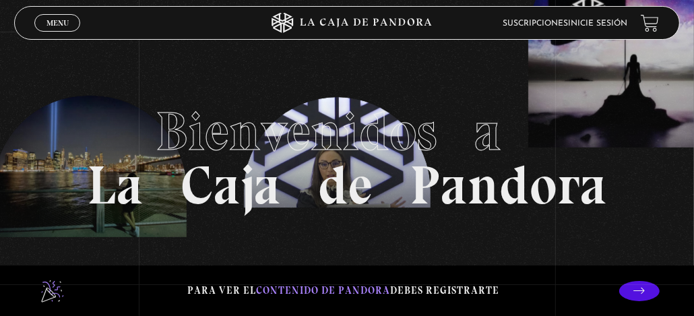
click at [592, 26] on link "Inicie sesión" at bounding box center [597, 24] width 59 height 8
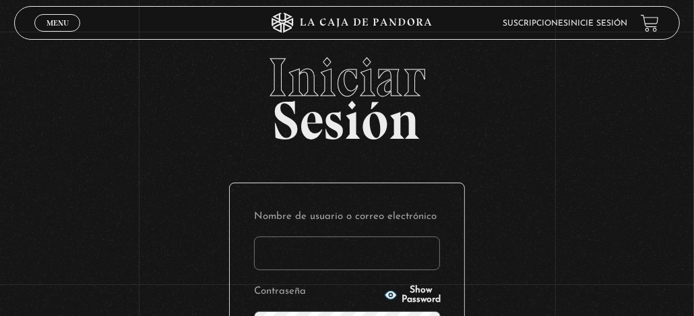
click at [332, 241] on input "Nombre de usuario o correo electrónico" at bounding box center [347, 254] width 186 height 34
type input "Rita Diaz"
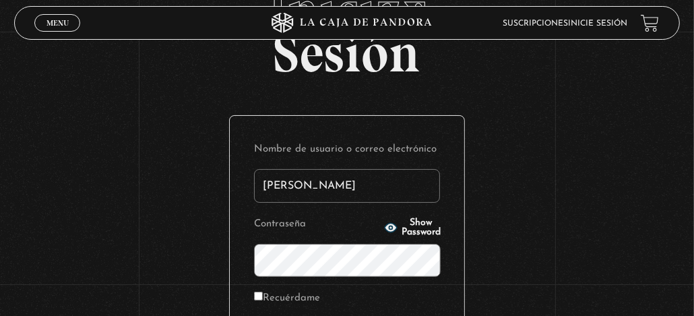
scroll to position [247, 0]
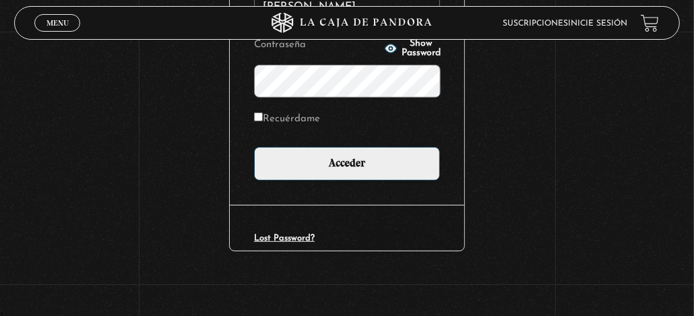
click at [384, 50] on icon "button" at bounding box center [390, 48] width 13 height 13
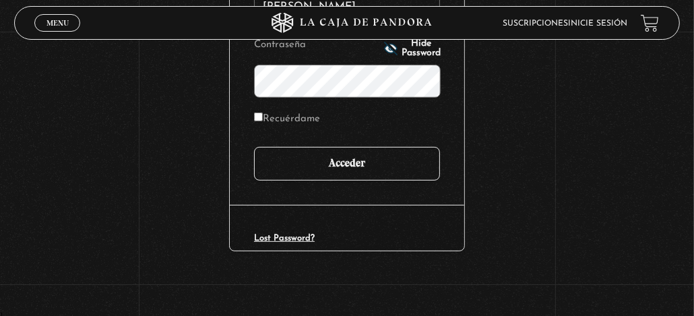
click at [335, 166] on input "Acceder" at bounding box center [347, 164] width 186 height 34
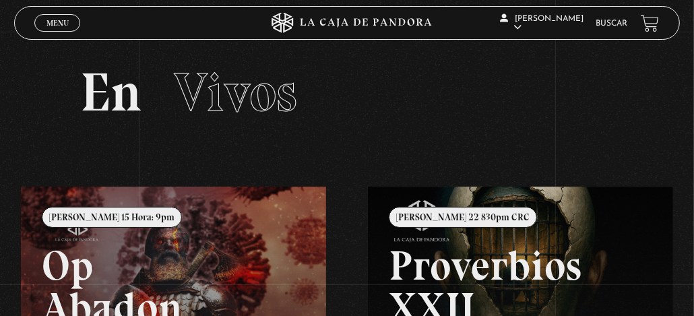
click at [620, 27] on link "Buscar" at bounding box center [612, 24] width 32 height 8
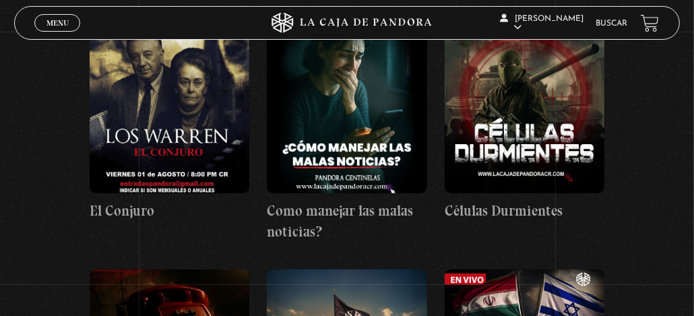
scroll to position [269, 0]
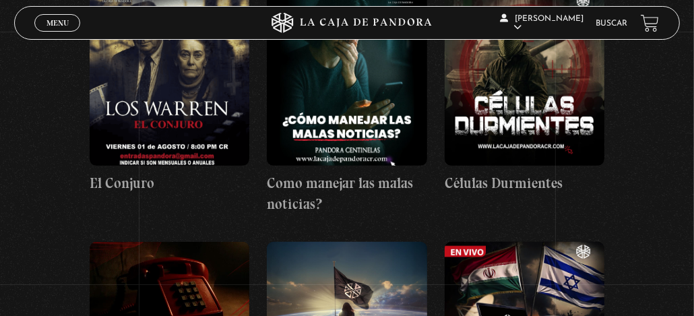
click at [223, 147] on figure at bounding box center [170, 75] width 160 height 182
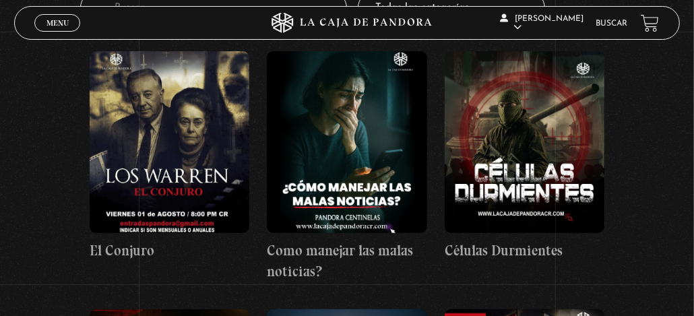
click at [538, 182] on figure at bounding box center [525, 142] width 160 height 182
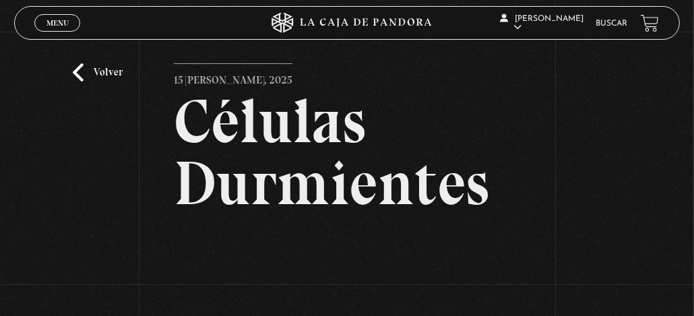
click at [107, 64] on link "Volver" at bounding box center [98, 72] width 50 height 18
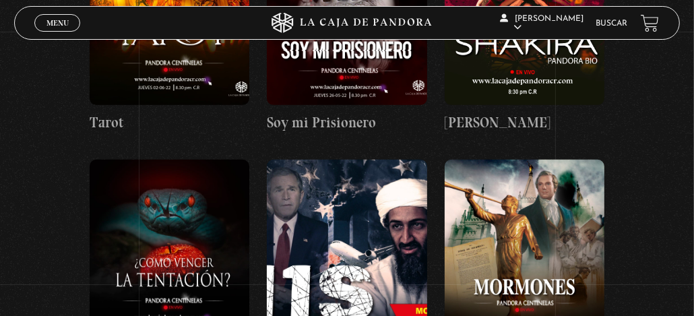
scroll to position [10512, 0]
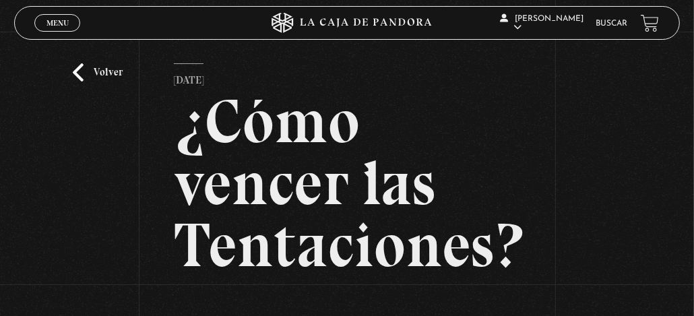
click at [105, 73] on link "Volver" at bounding box center [98, 72] width 50 height 18
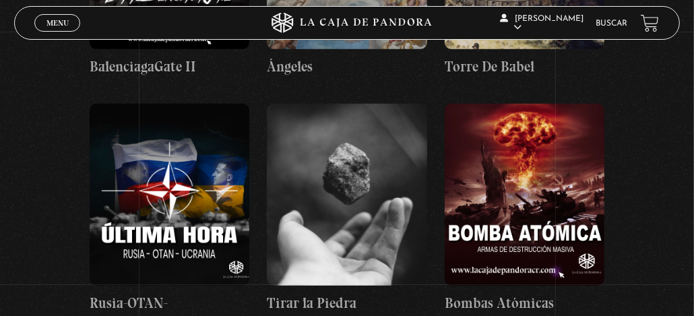
scroll to position [17520, 0]
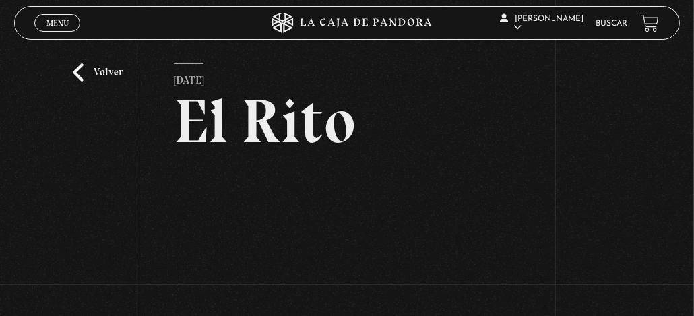
click at [102, 77] on link "Volver" at bounding box center [98, 72] width 50 height 18
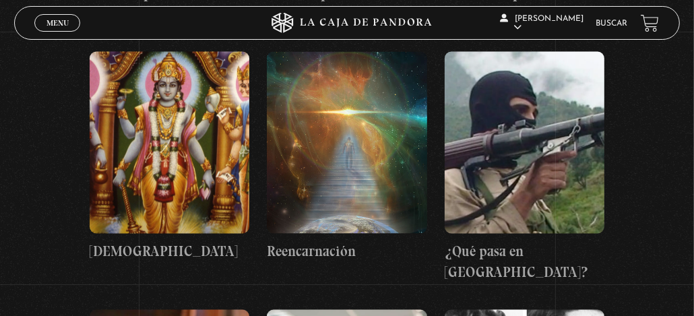
scroll to position [25247, 0]
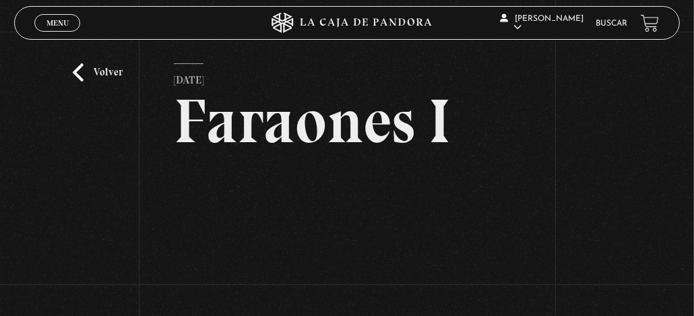
click at [97, 67] on link "Volver" at bounding box center [98, 72] width 50 height 18
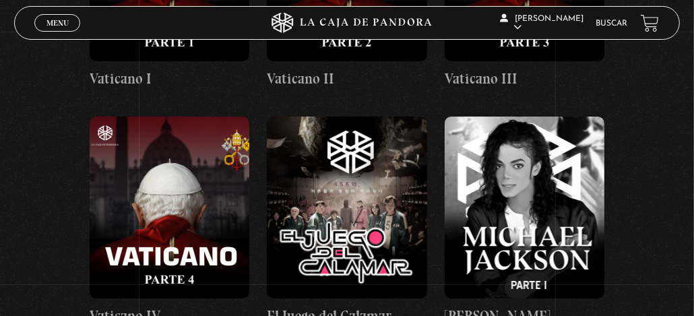
scroll to position [23967, 0]
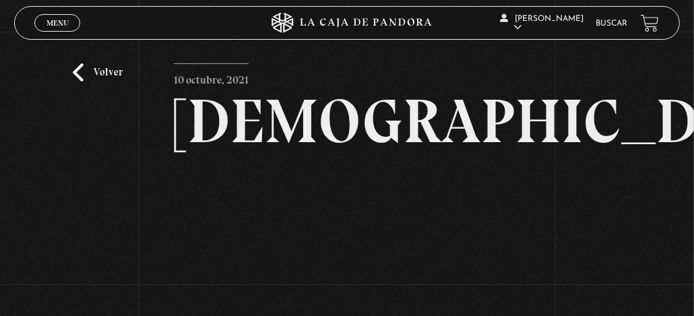
click at [80, 71] on link "Volver" at bounding box center [98, 72] width 50 height 18
click at [57, 26] on span "Menu" at bounding box center [57, 23] width 22 height 8
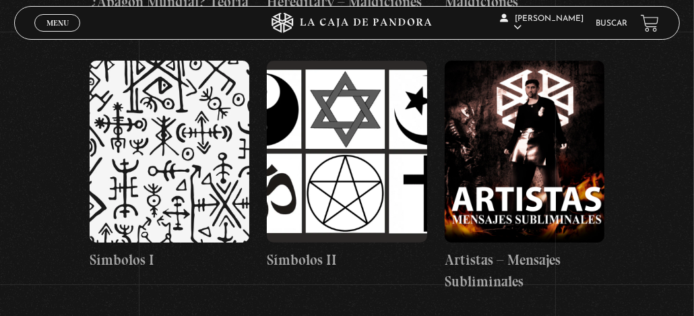
scroll to position [23360, 0]
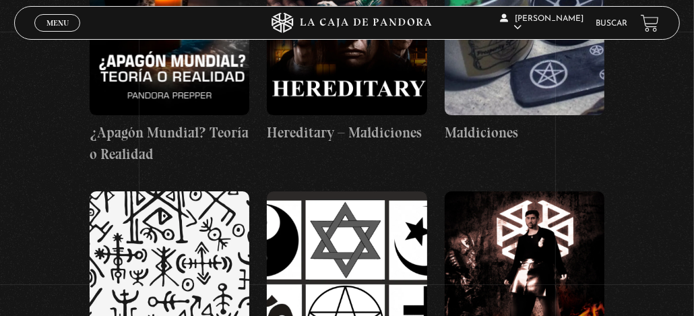
click at [60, 26] on span "Menu" at bounding box center [57, 23] width 22 height 8
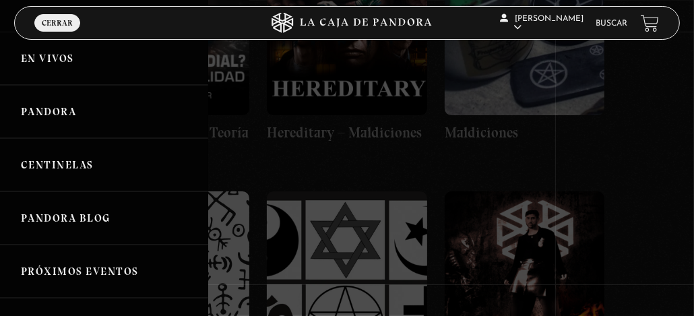
click at [60, 57] on link "En vivos" at bounding box center [104, 58] width 208 height 53
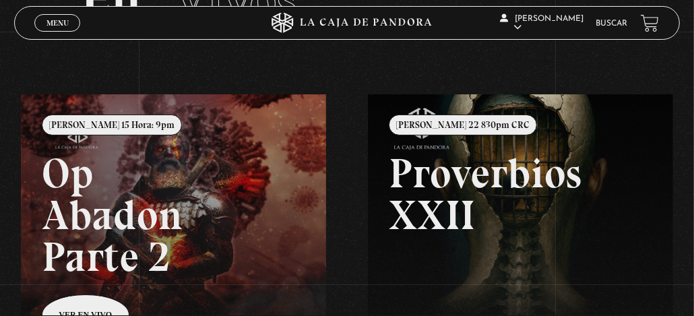
scroll to position [67, 0]
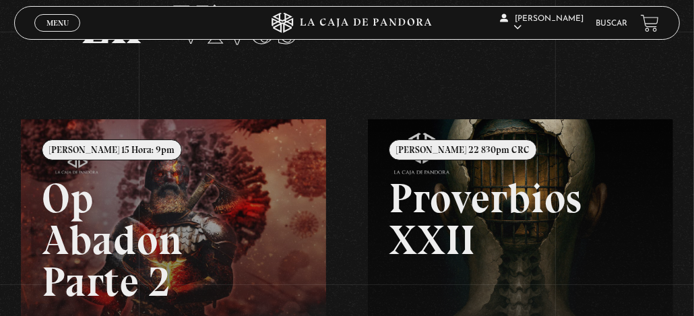
click at [276, 240] on link at bounding box center [368, 277] width 694 height 316
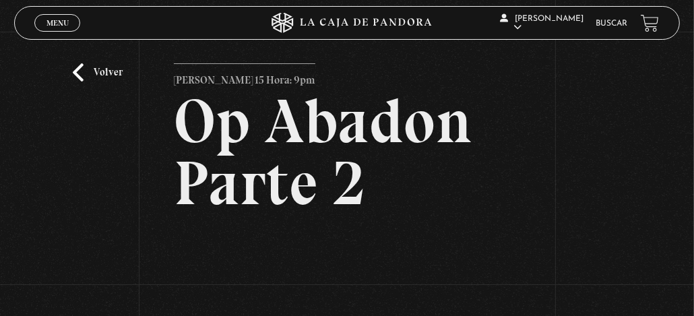
click at [90, 80] on link "Volver" at bounding box center [98, 72] width 50 height 18
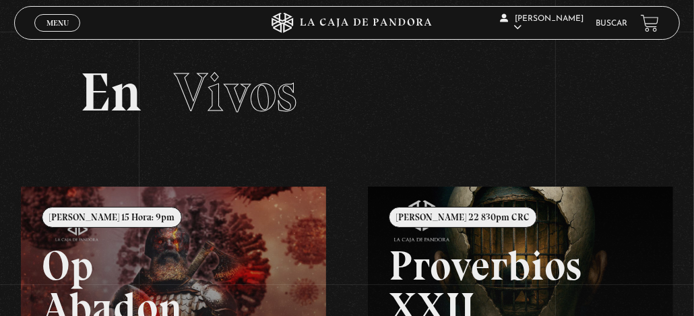
click at [620, 26] on link "Buscar" at bounding box center [612, 24] width 32 height 8
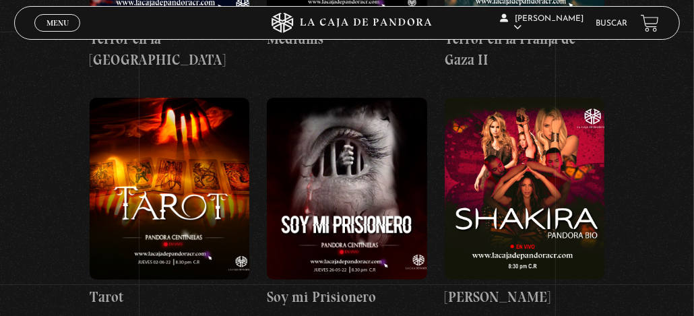
scroll to position [10445, 0]
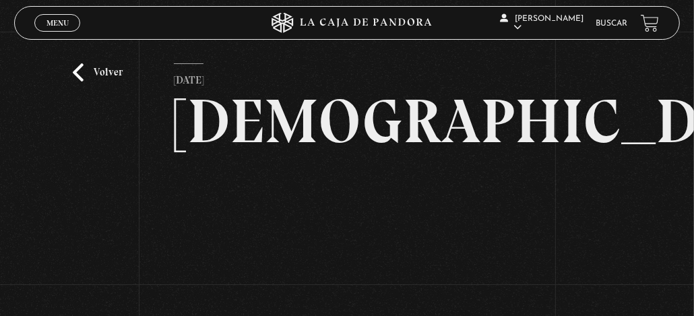
click at [77, 71] on link "Volver" at bounding box center [98, 72] width 50 height 18
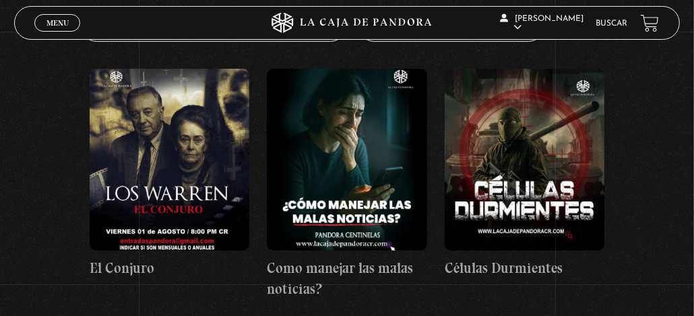
scroll to position [201, 0]
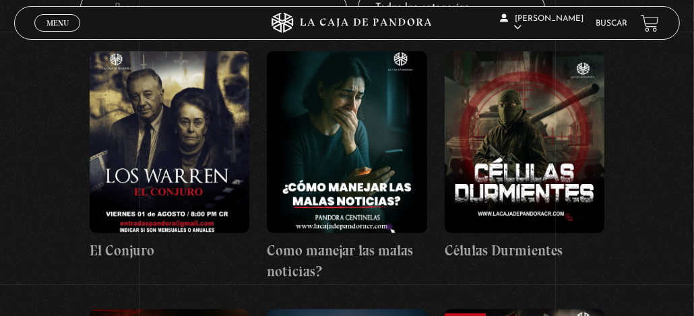
click at [549, 183] on figure at bounding box center [525, 142] width 160 height 182
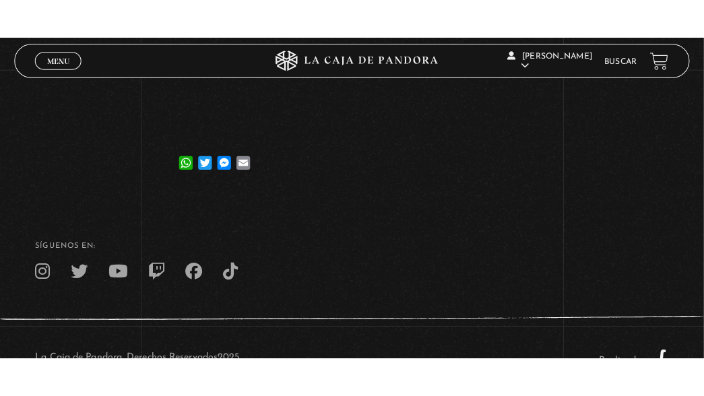
scroll to position [319, 0]
